Goal: Transaction & Acquisition: Purchase product/service

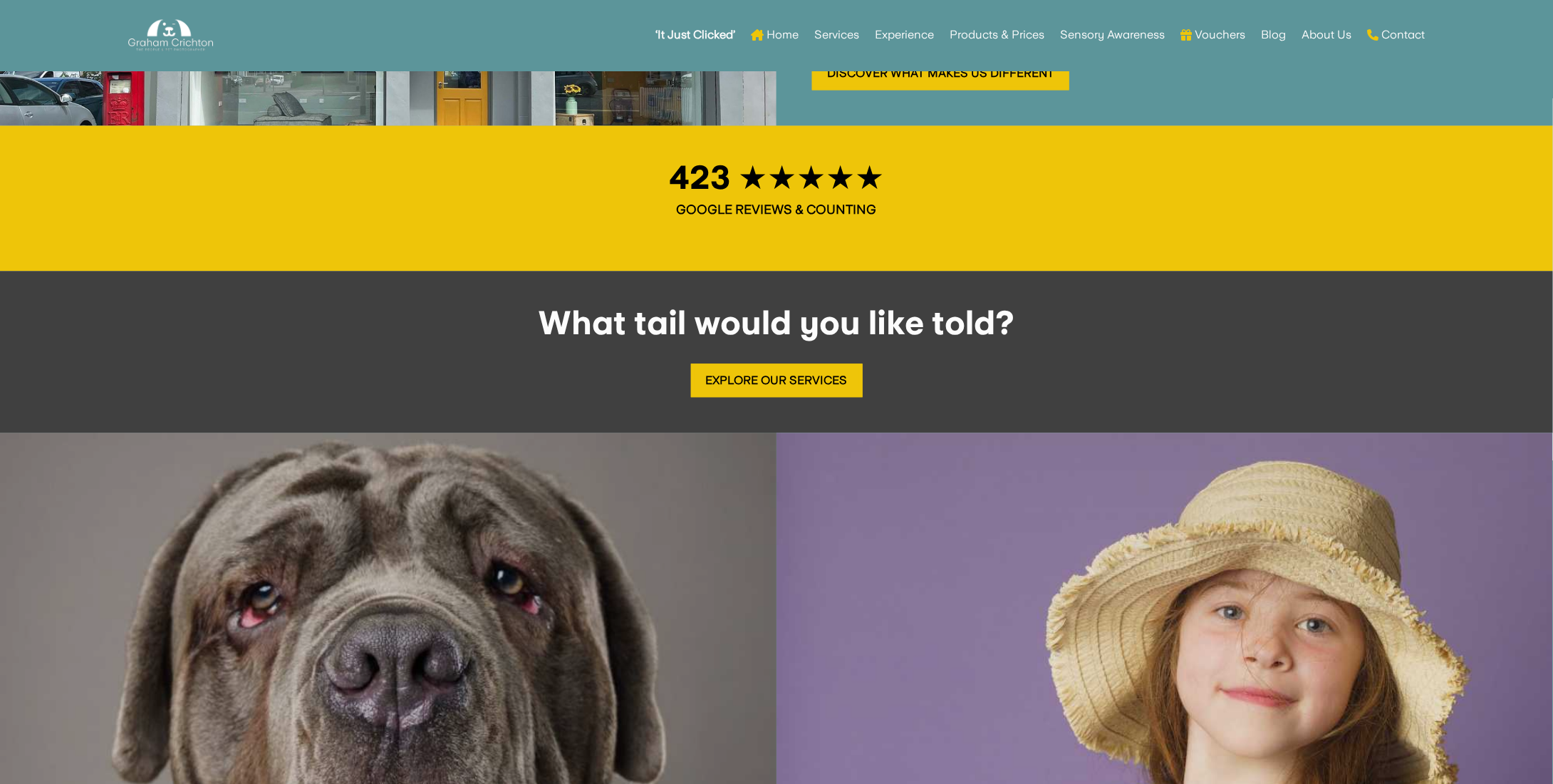
scroll to position [1425, 0]
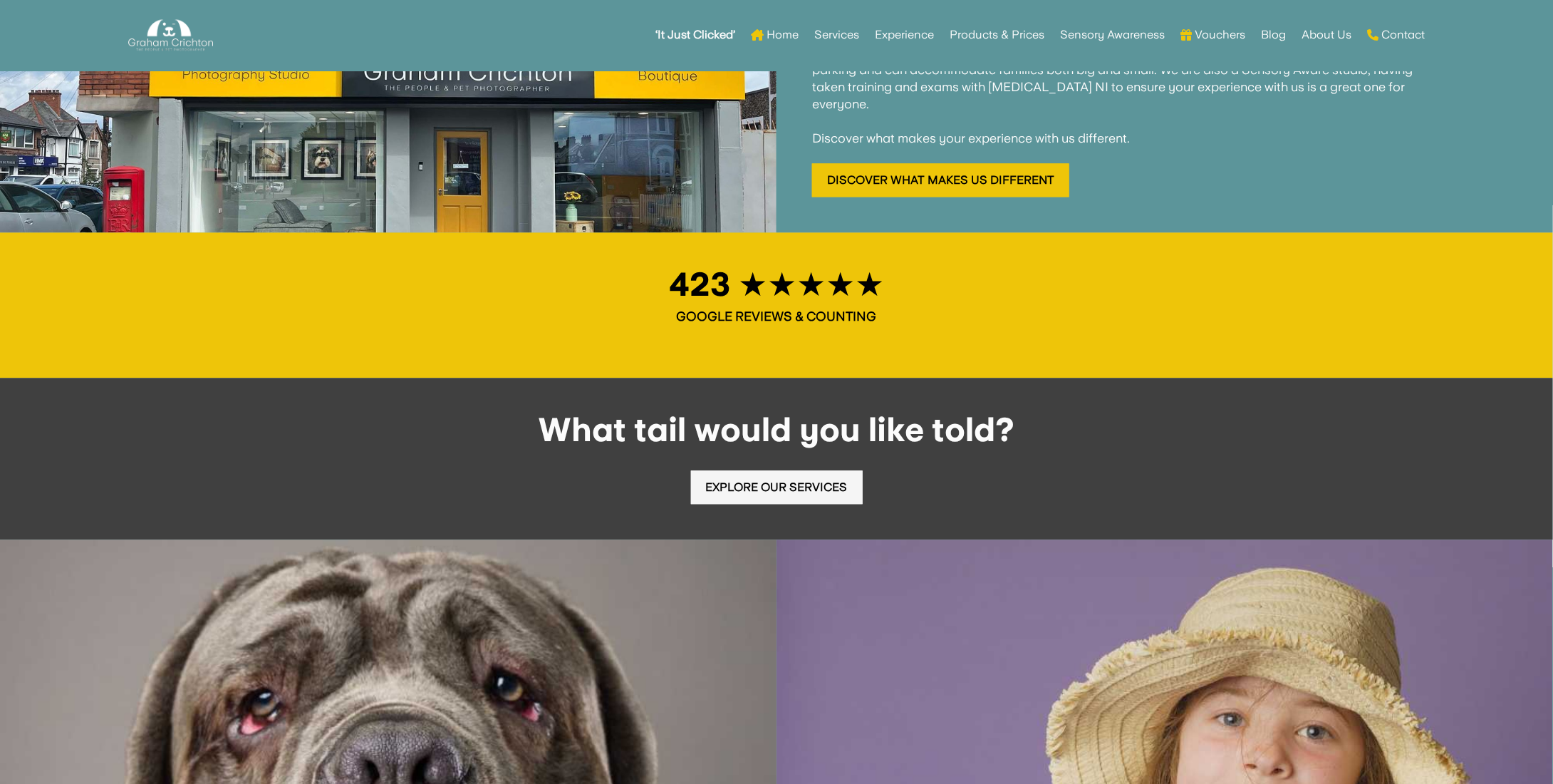
click at [776, 470] on link "Explore Our Services" at bounding box center [777, 487] width 172 height 33
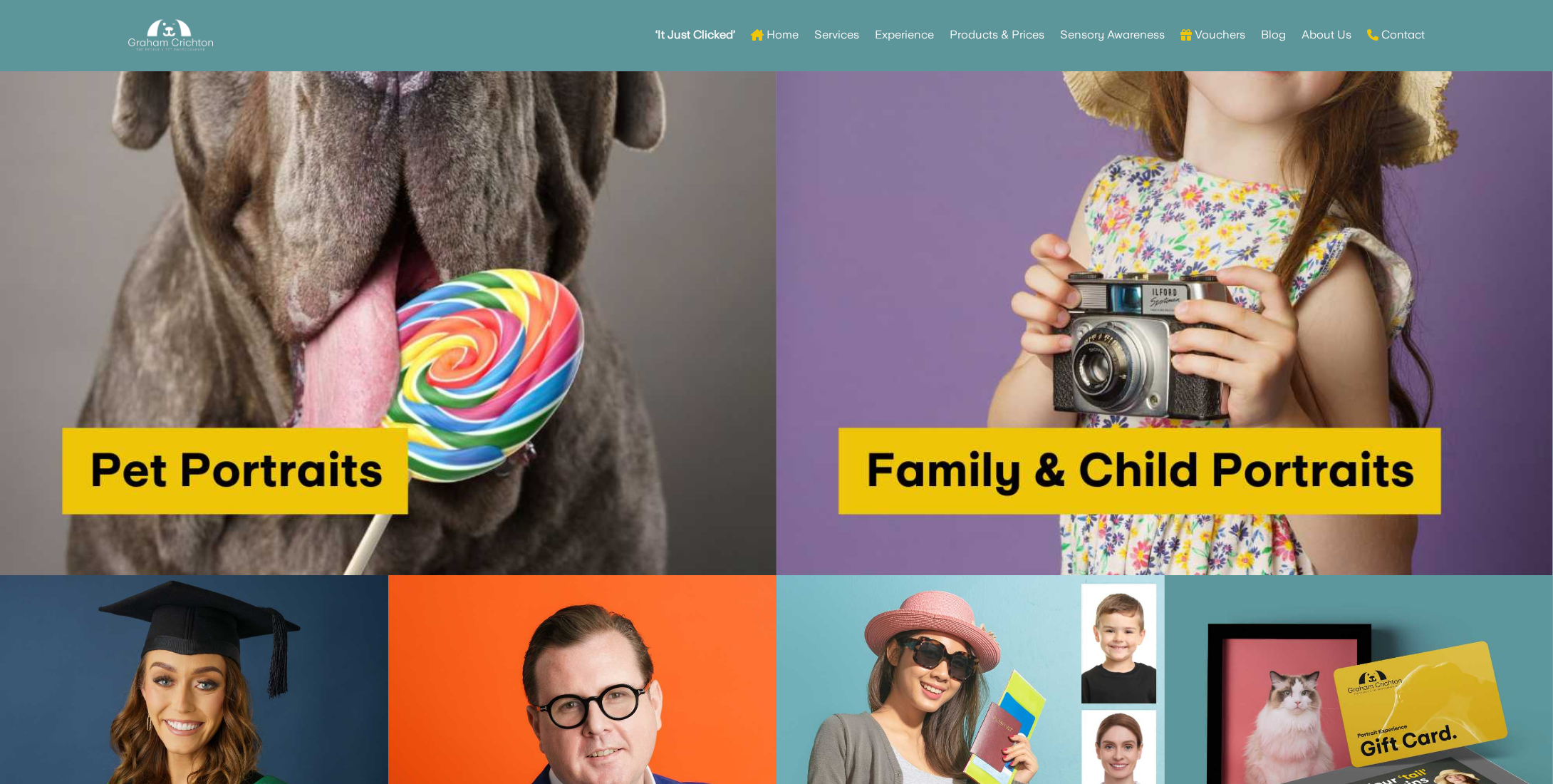
scroll to position [1146, 0]
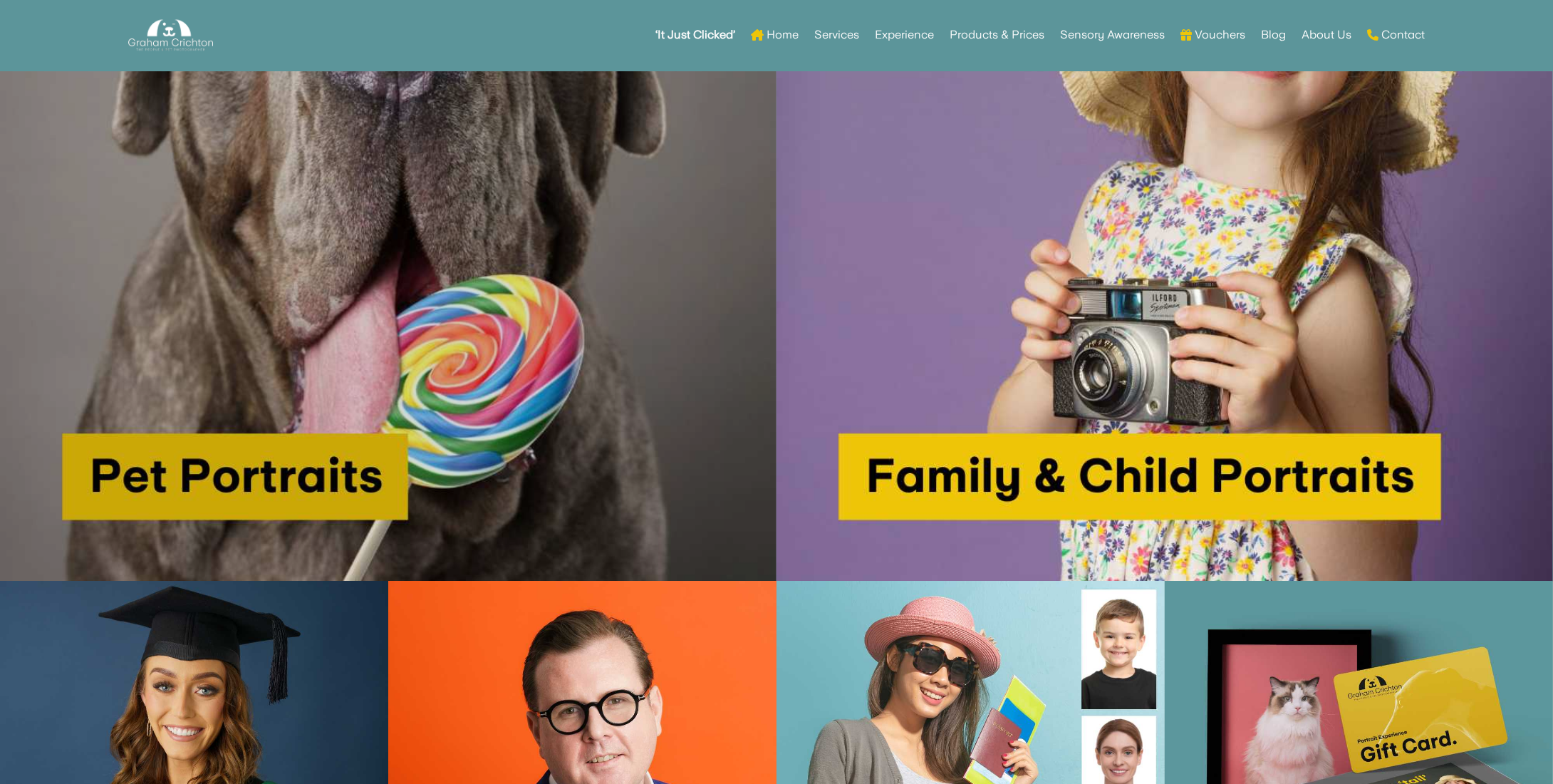
click at [438, 406] on img at bounding box center [388, 193] width 776 height 776
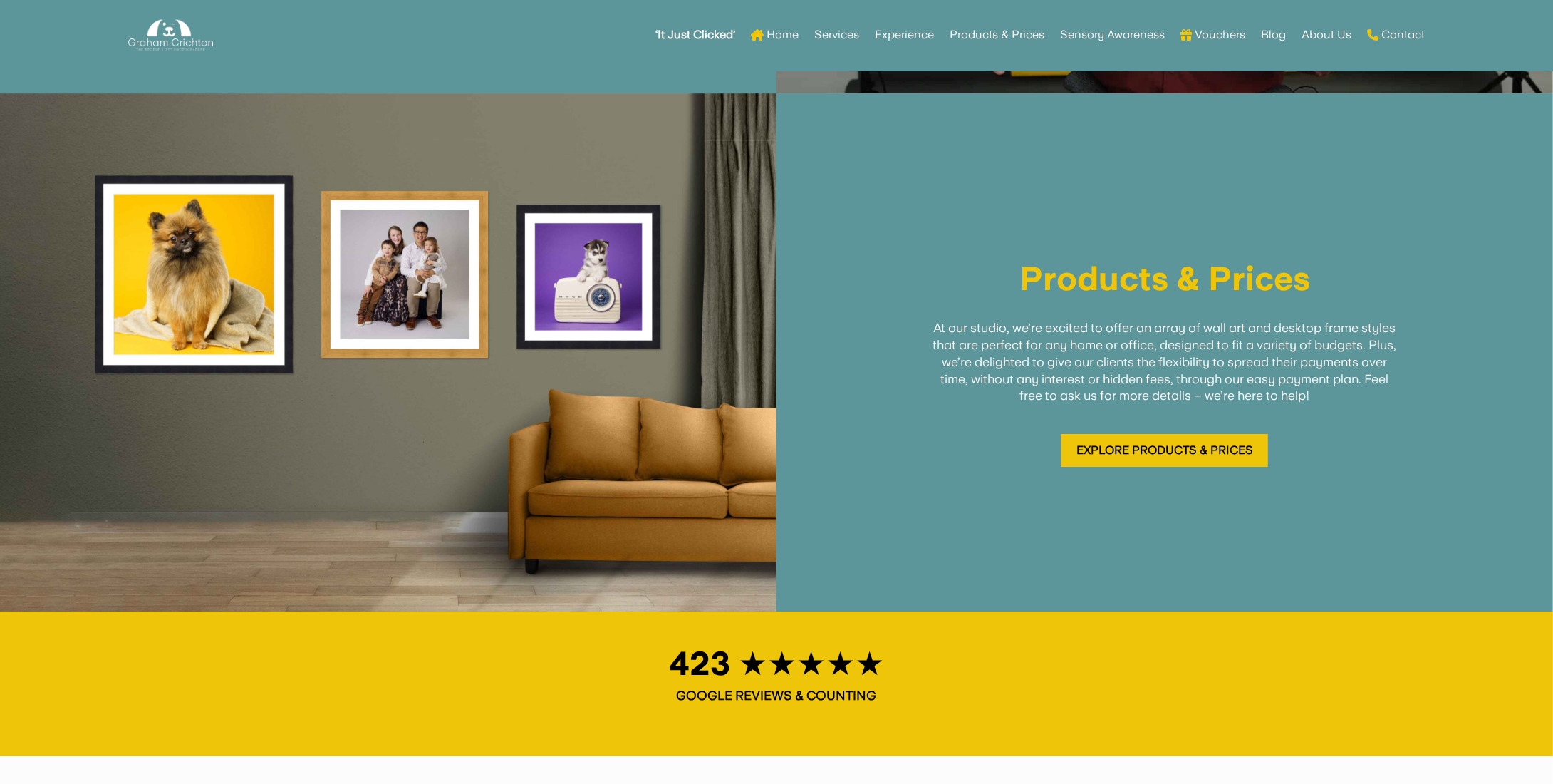
scroll to position [2351, 0]
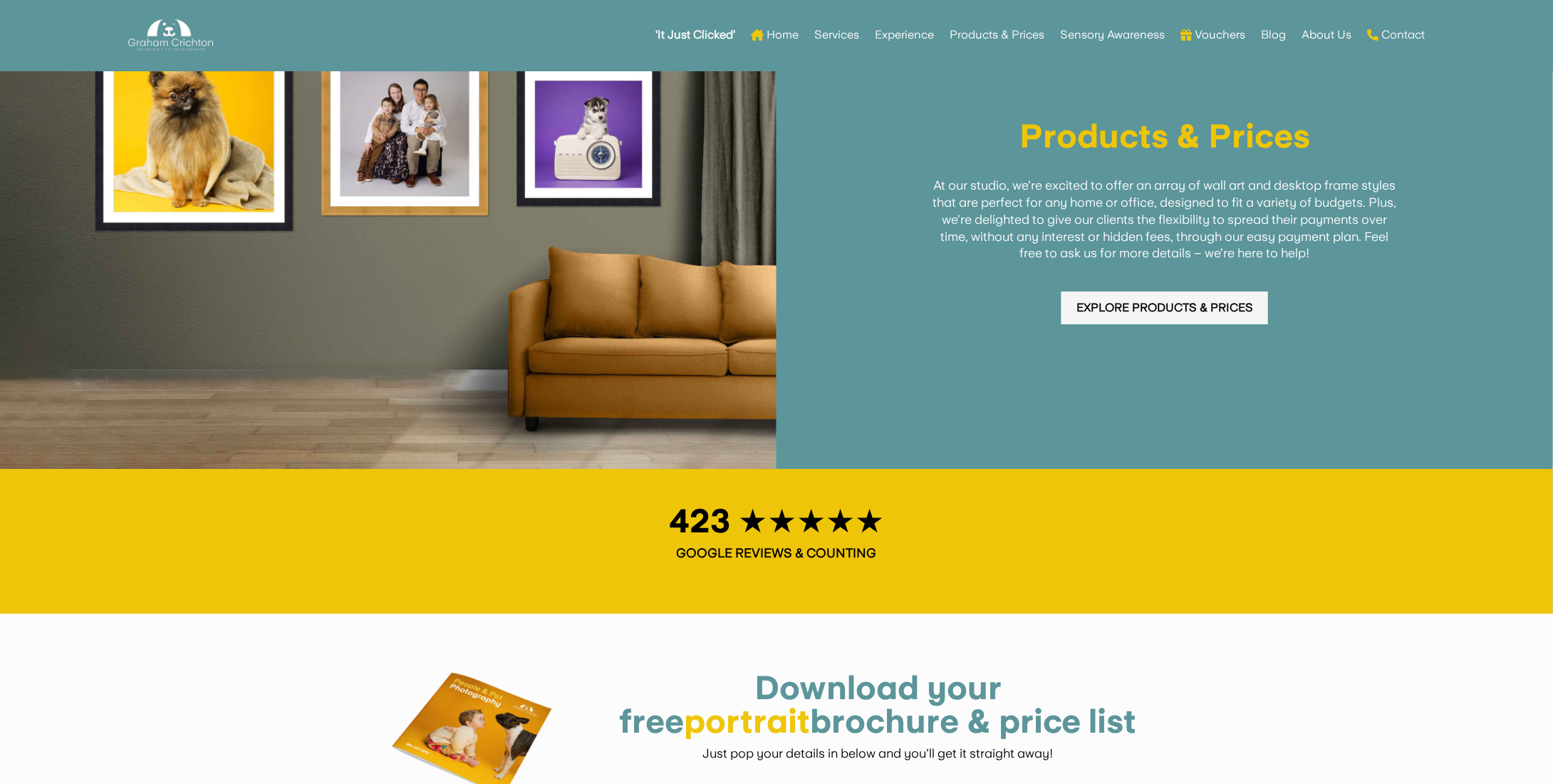
click at [1105, 317] on link "Explore Products & Prices" at bounding box center [1165, 308] width 207 height 33
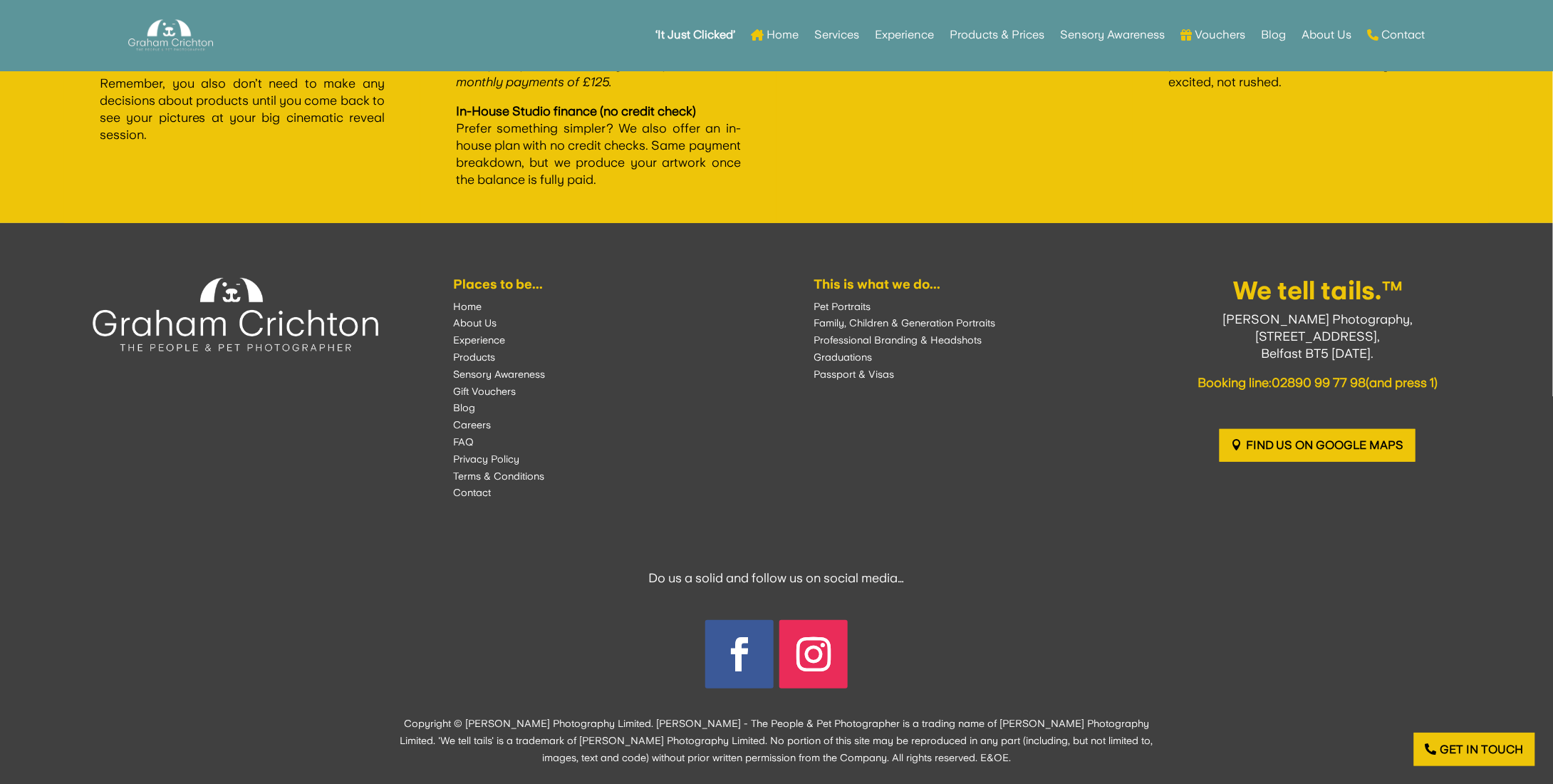
scroll to position [2900, 0]
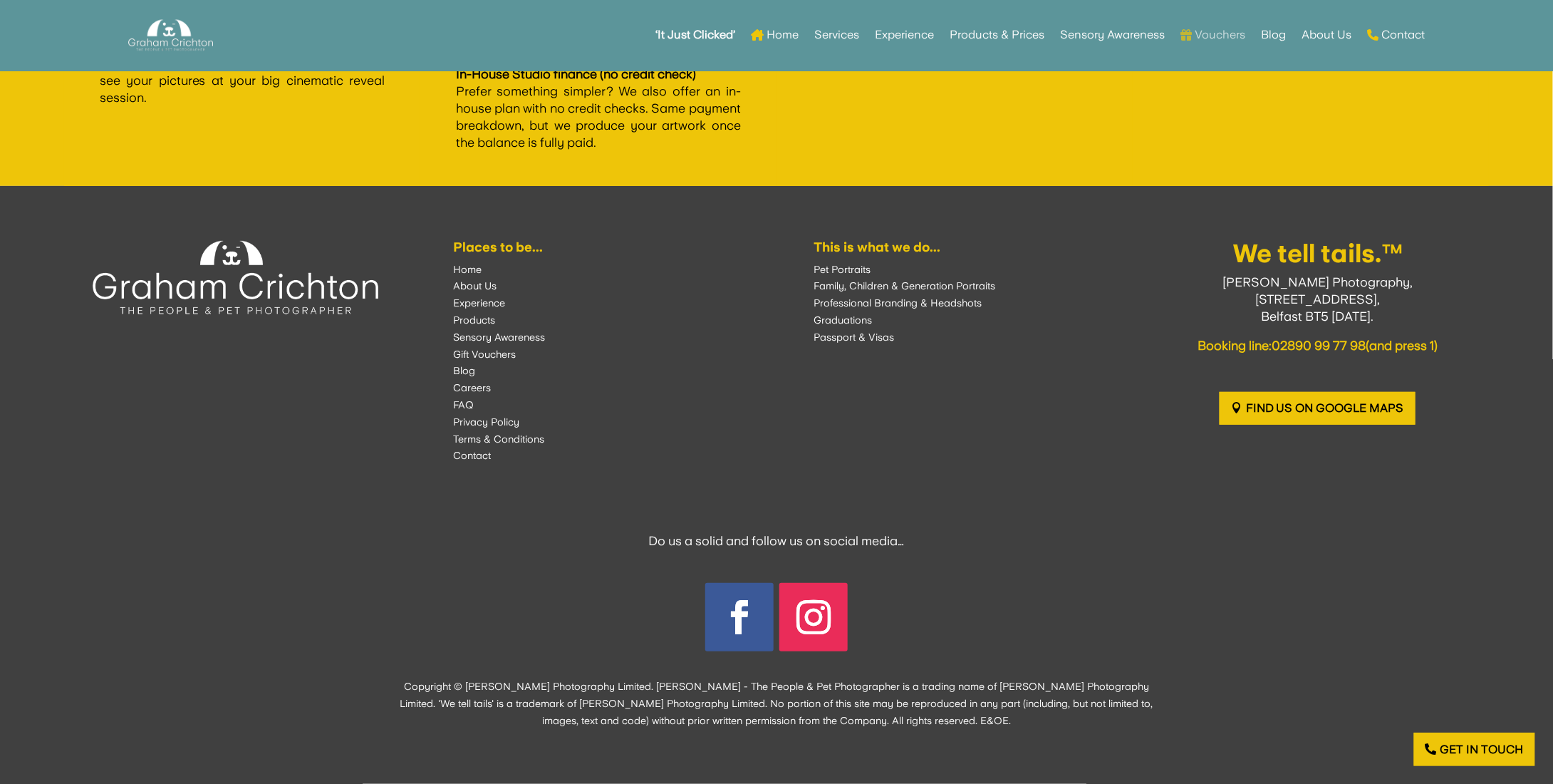
click at [1210, 35] on link "Vouchers" at bounding box center [1213, 34] width 65 height 55
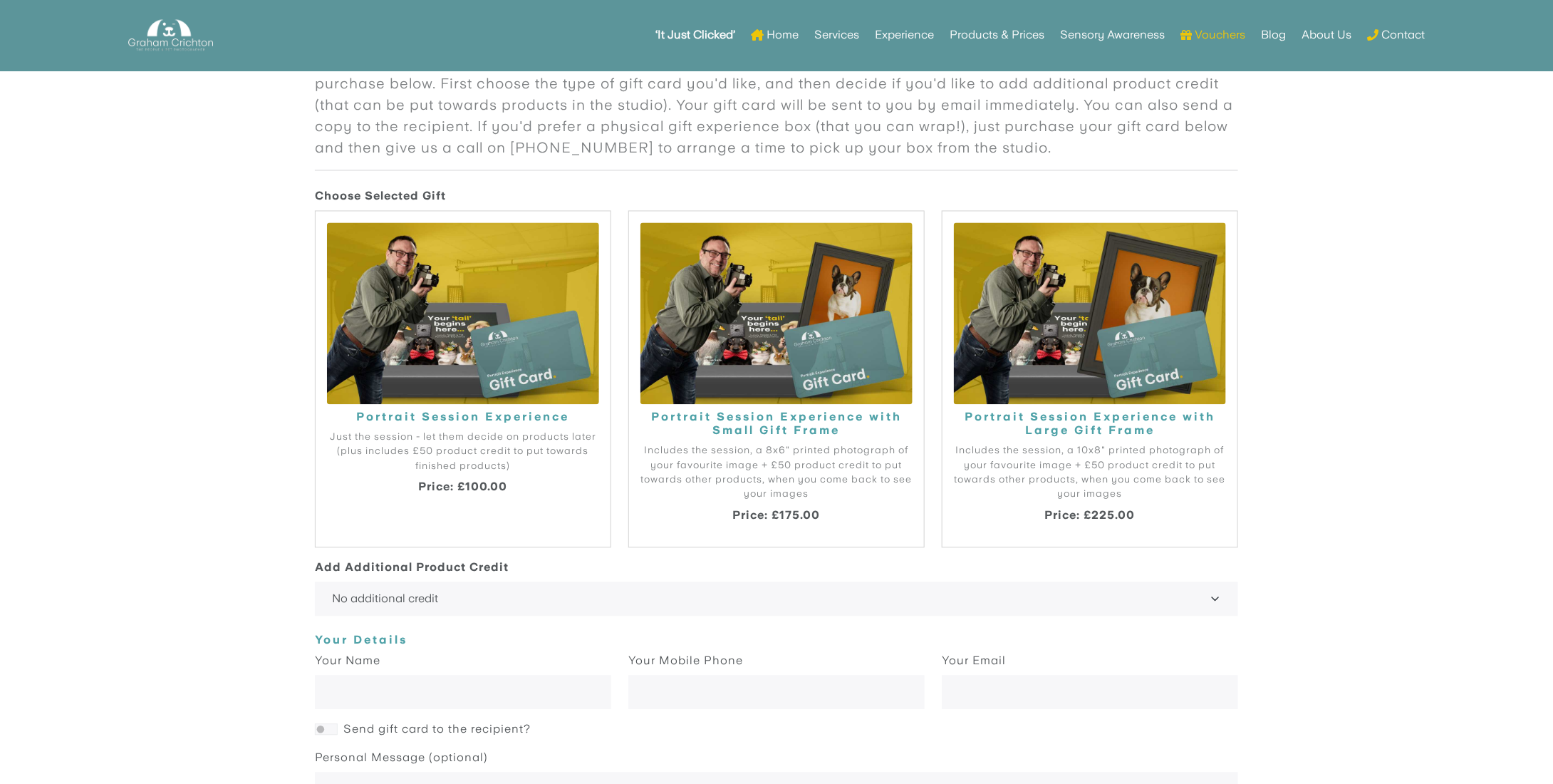
scroll to position [1412, 0]
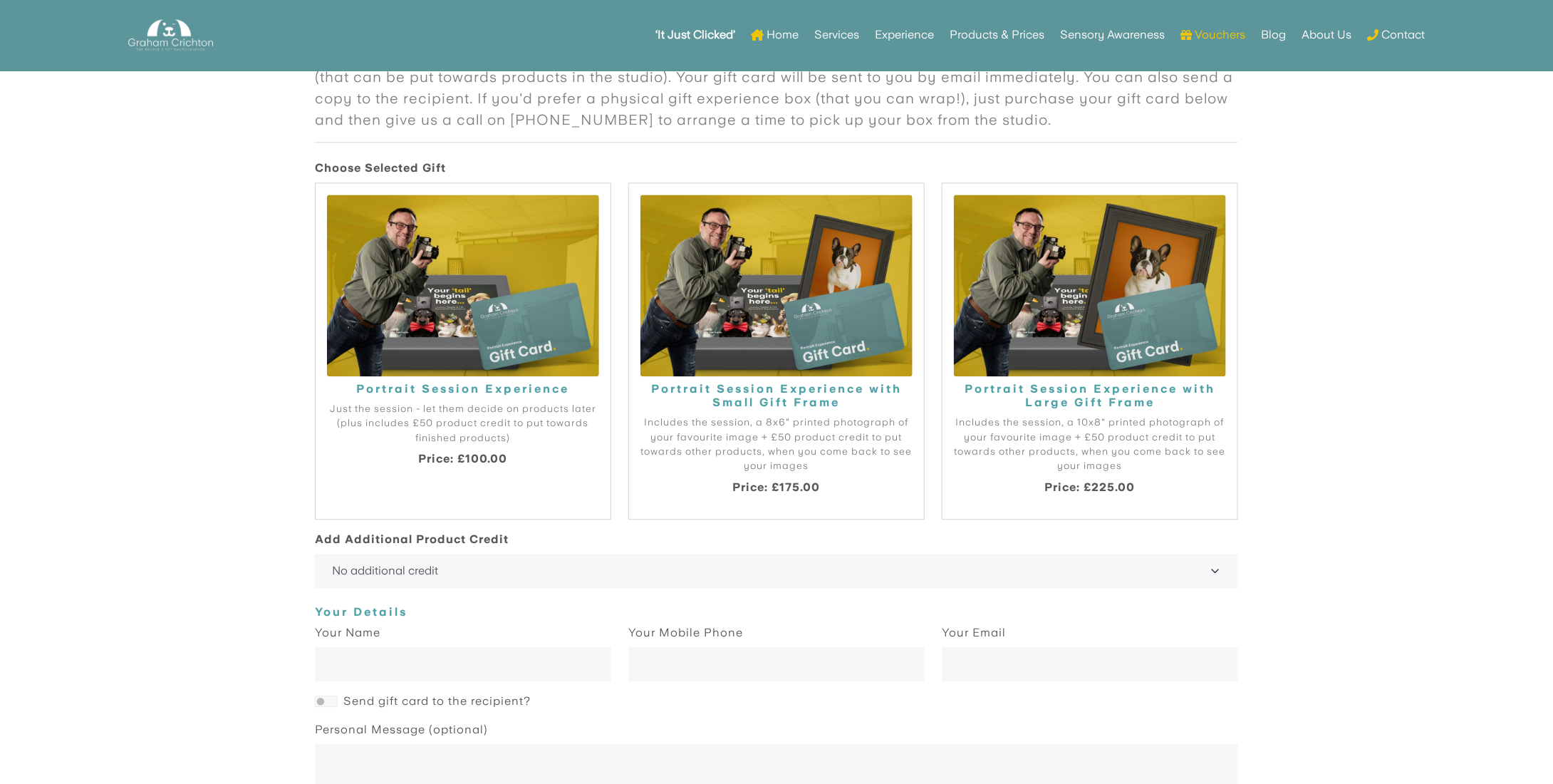
click at [451, 298] on img at bounding box center [463, 285] width 272 height 182
radio input "true"
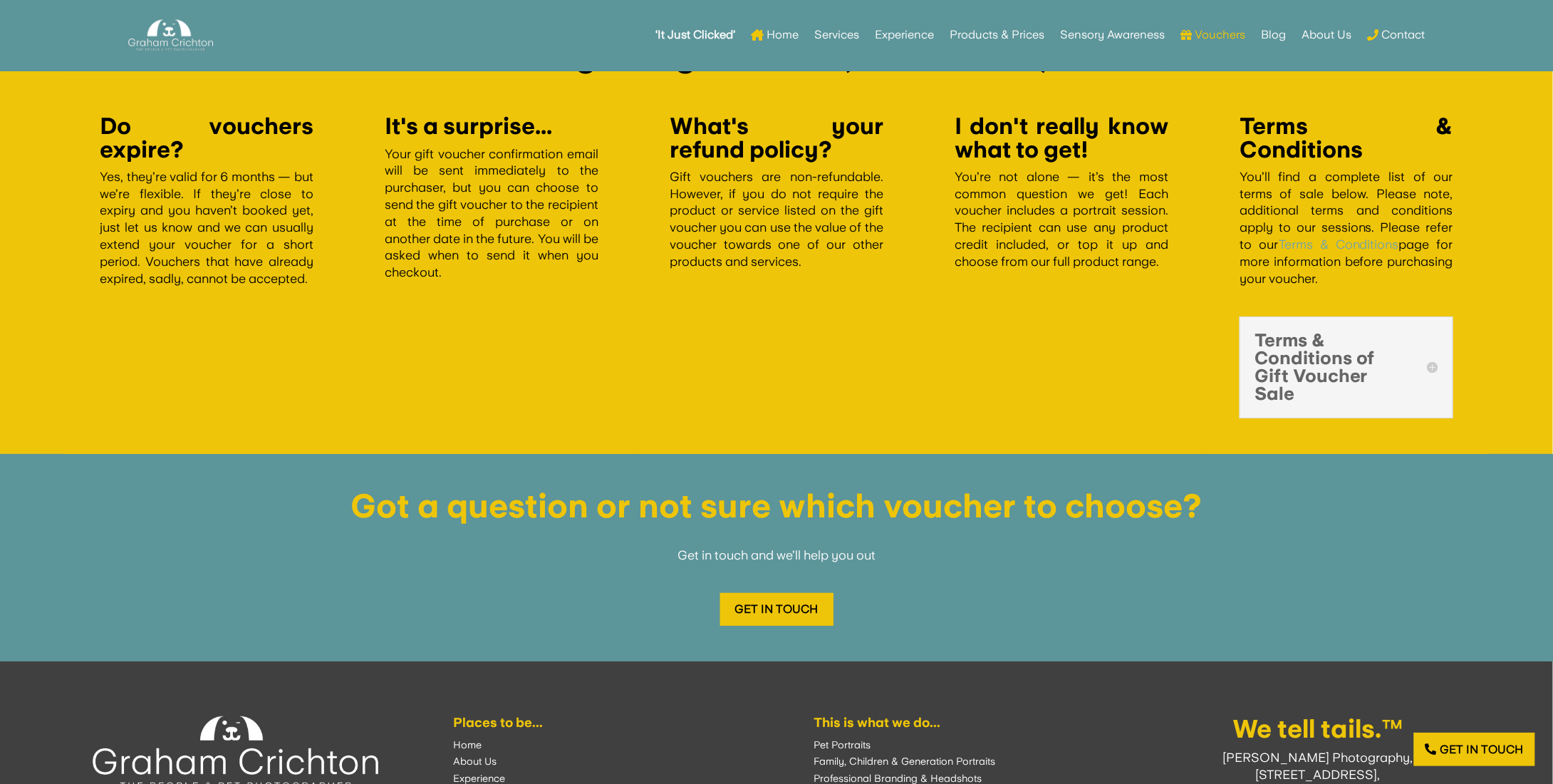
scroll to position [2409, 0]
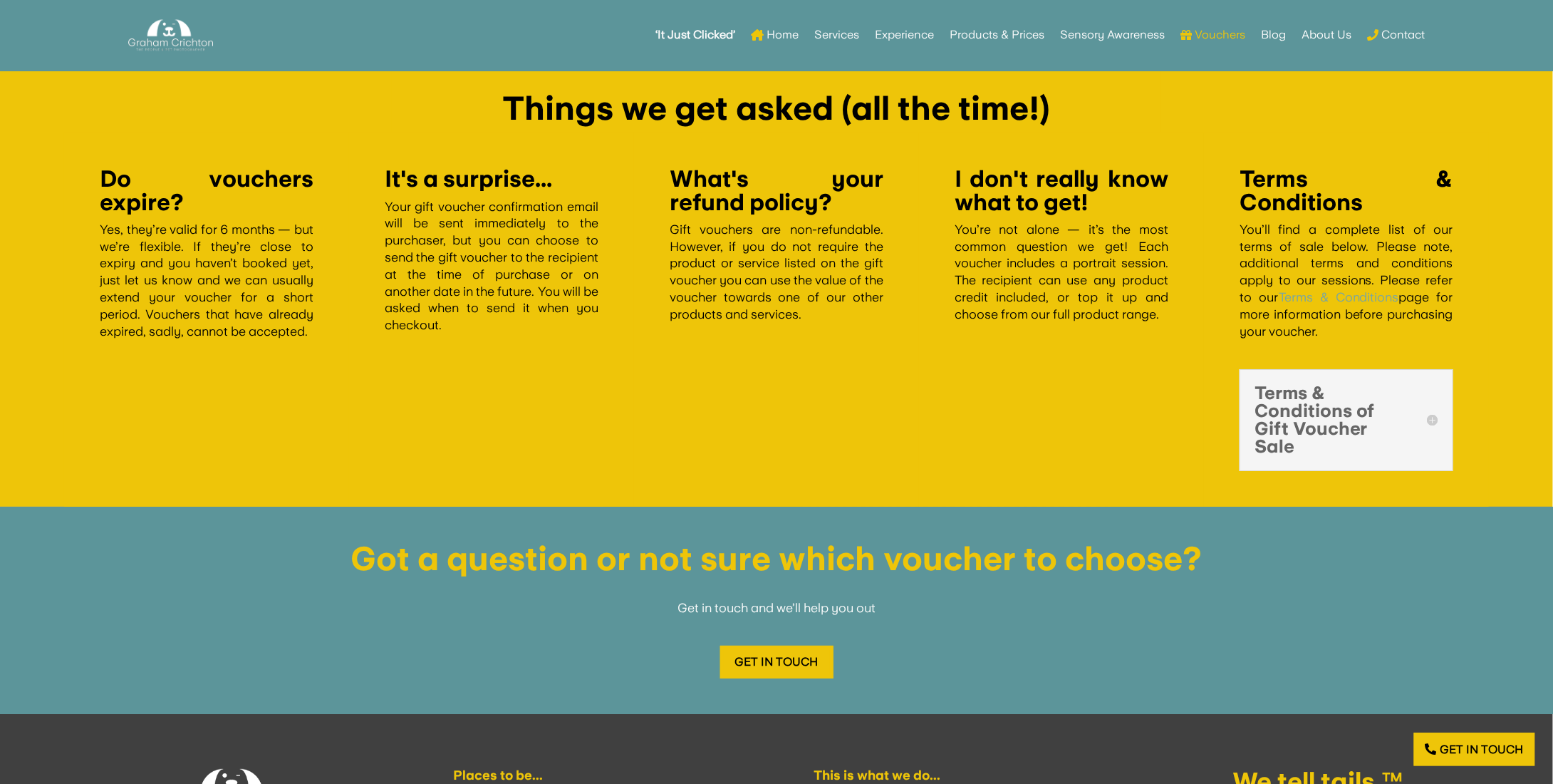
click at [1437, 420] on h5 "Terms & Conditions of Gift Voucher Sale" at bounding box center [1346, 419] width 184 height 72
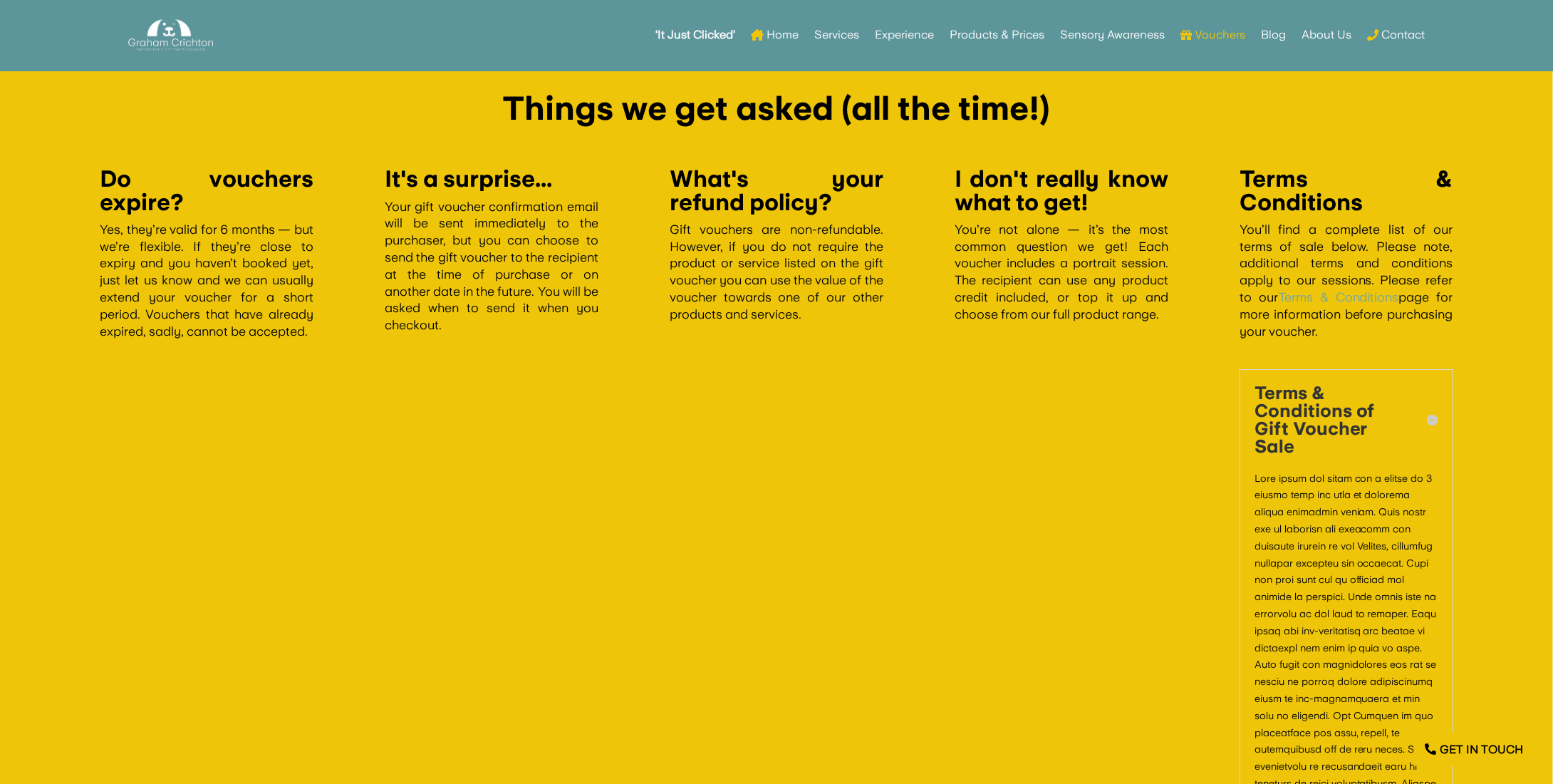
click at [1432, 429] on h5 "Terms & Conditions of Gift Voucher Sale" at bounding box center [1346, 419] width 184 height 72
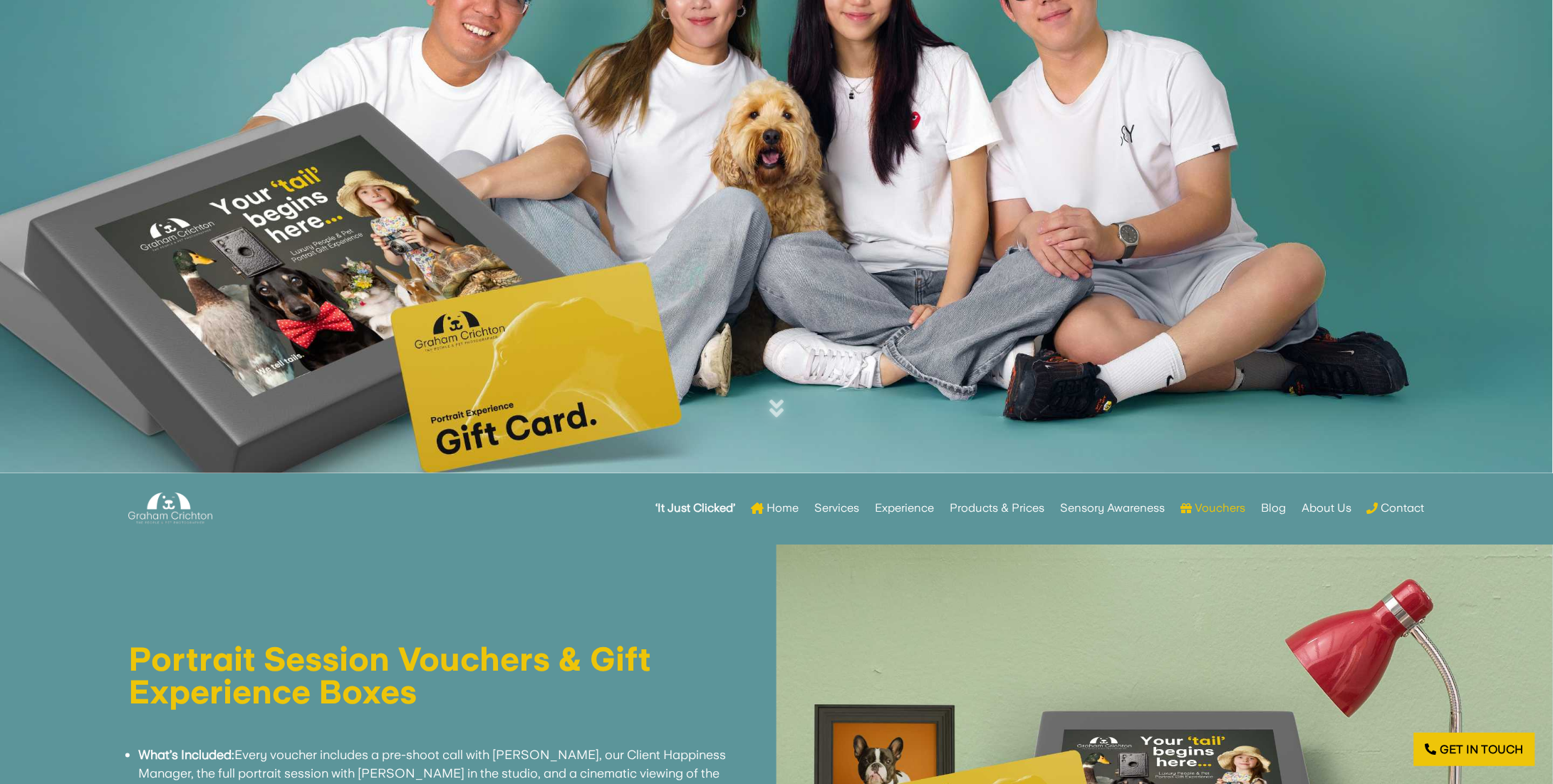
scroll to position [0, 0]
